Goal: Task Accomplishment & Management: Manage account settings

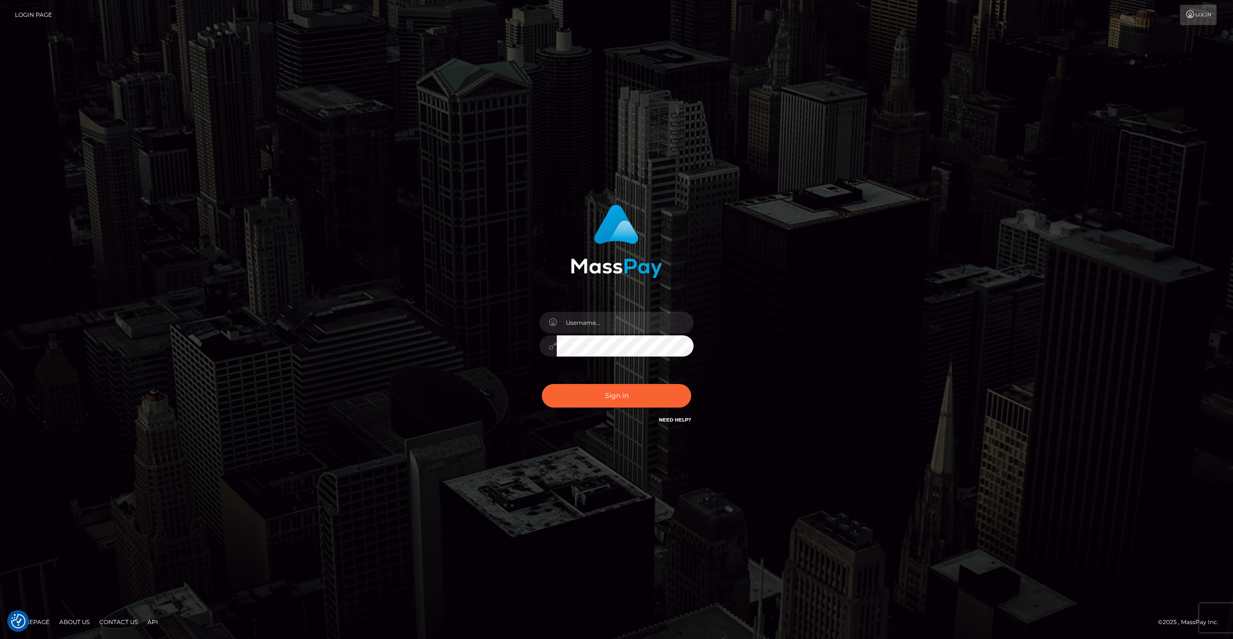
type input "rakshit.throne"
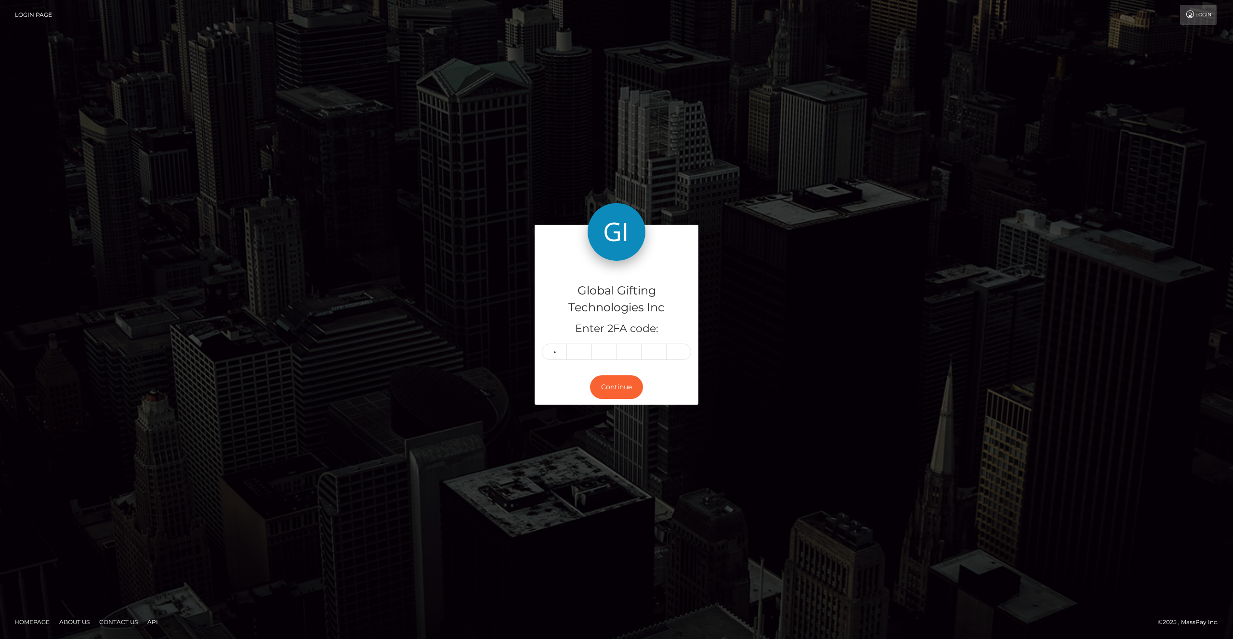
type input "7"
type input "0"
type input "7"
type input "8"
type input "1"
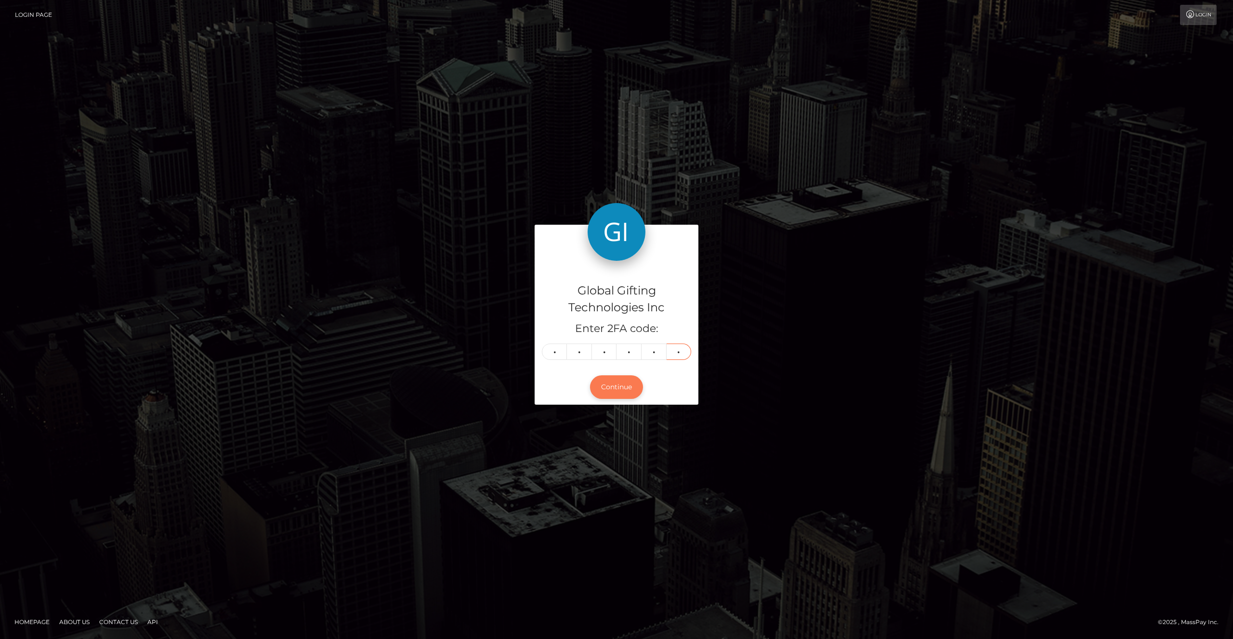
type input "1"
click at [609, 381] on button "Continue" at bounding box center [616, 388] width 53 height 24
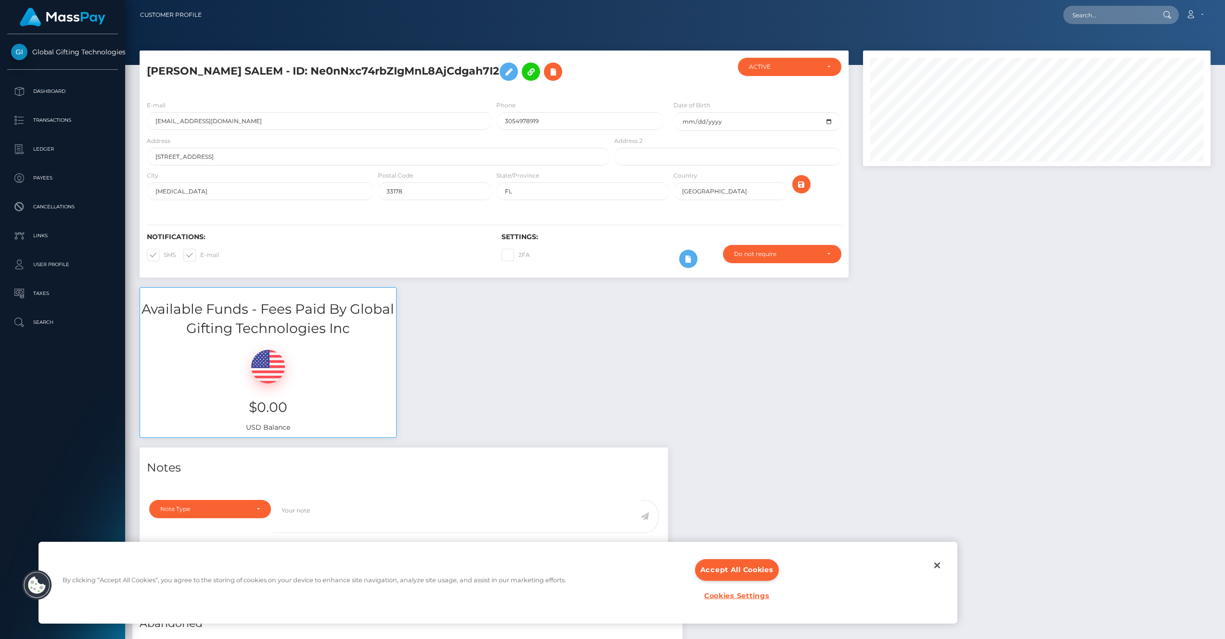
scroll to position [116, 348]
